Goal: Browse casually

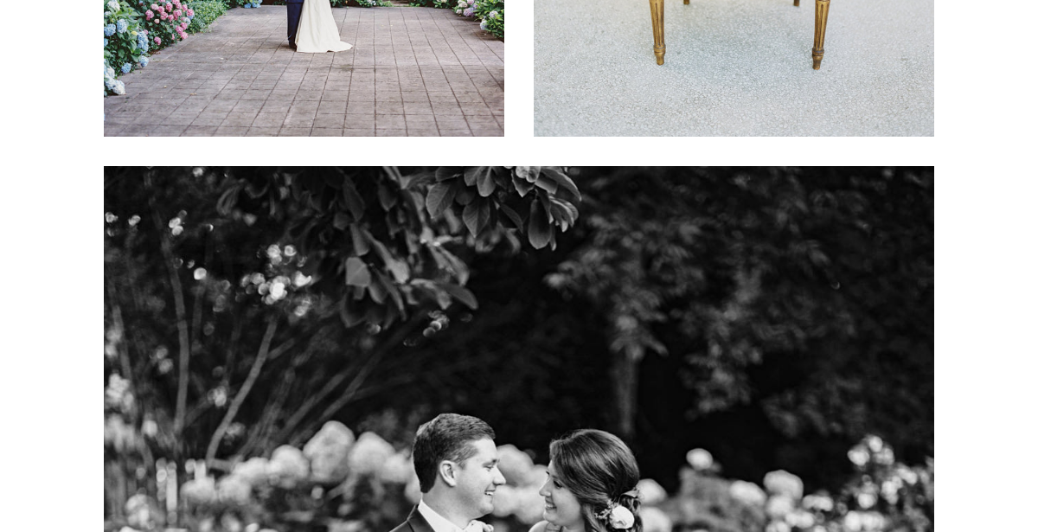
scroll to position [29116, 0]
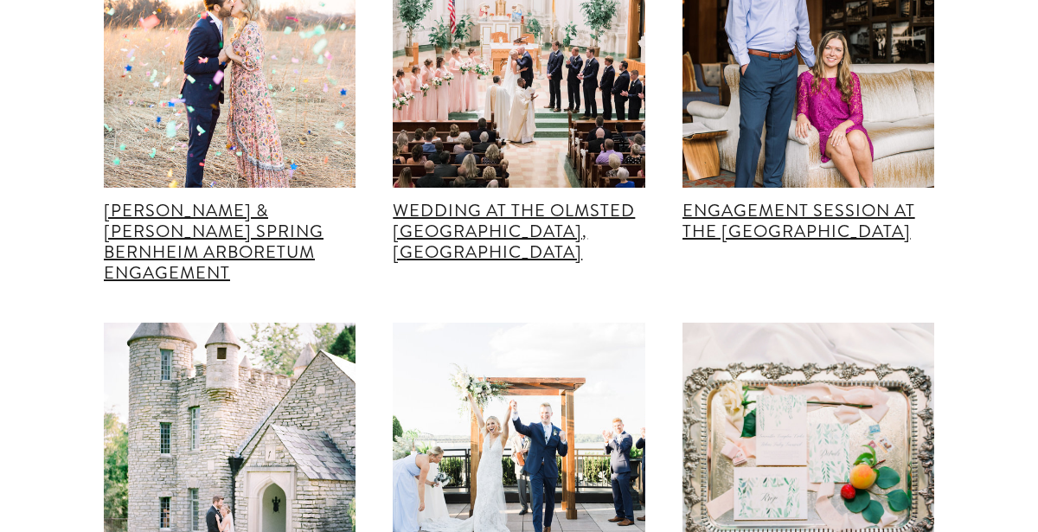
scroll to position [33540, 0]
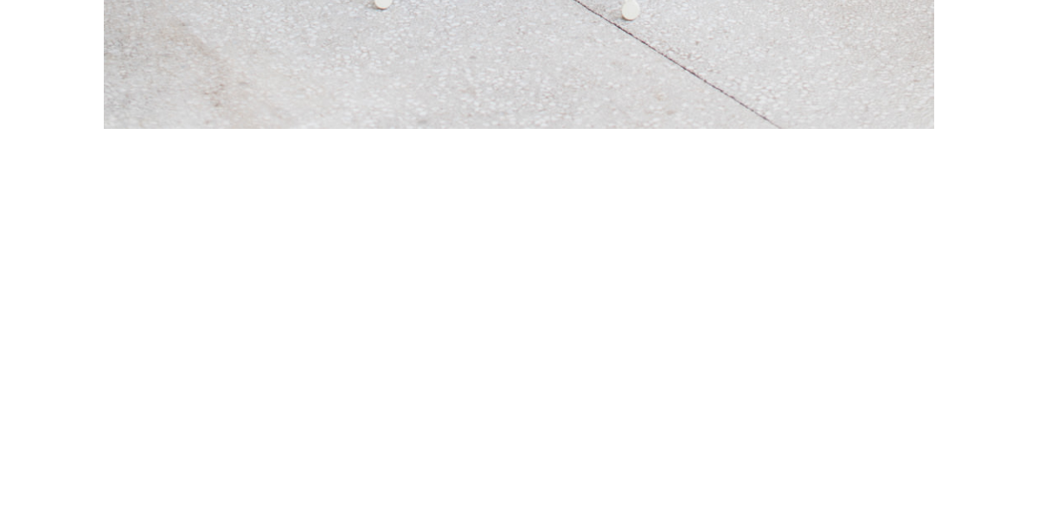
scroll to position [3341, 0]
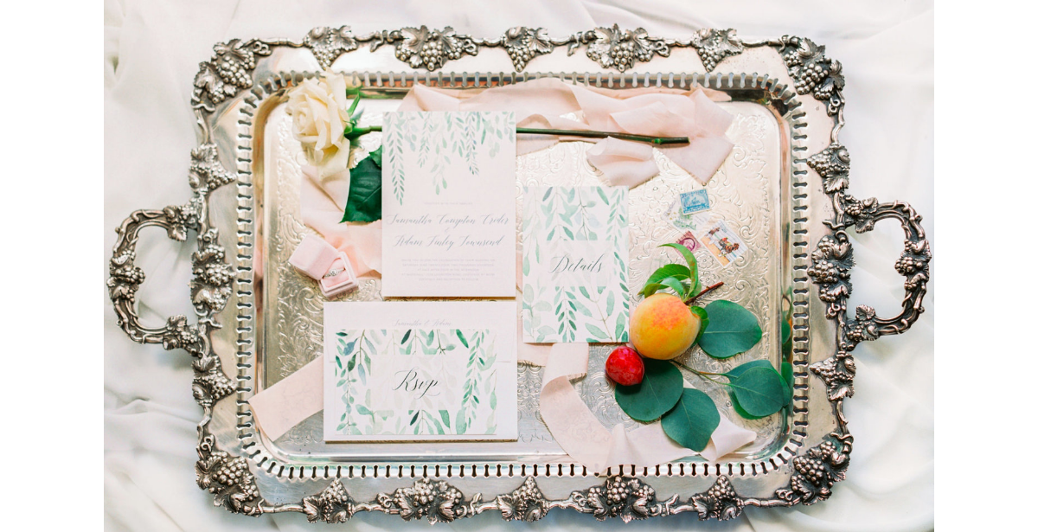
scroll to position [751, 0]
